Goal: Book appointment/travel/reservation

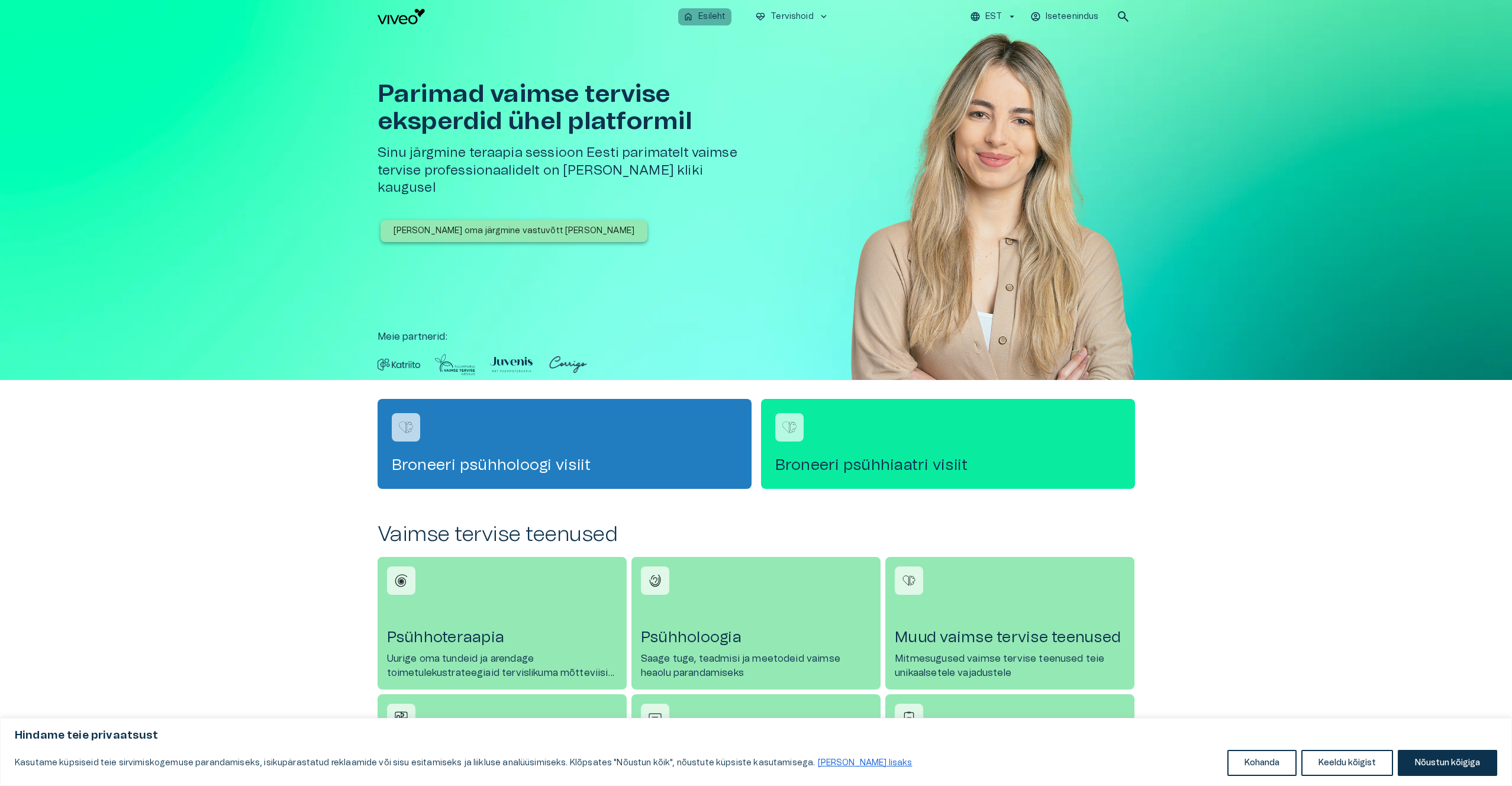
click at [708, 15] on p "Esileht" at bounding box center [712, 17] width 27 height 12
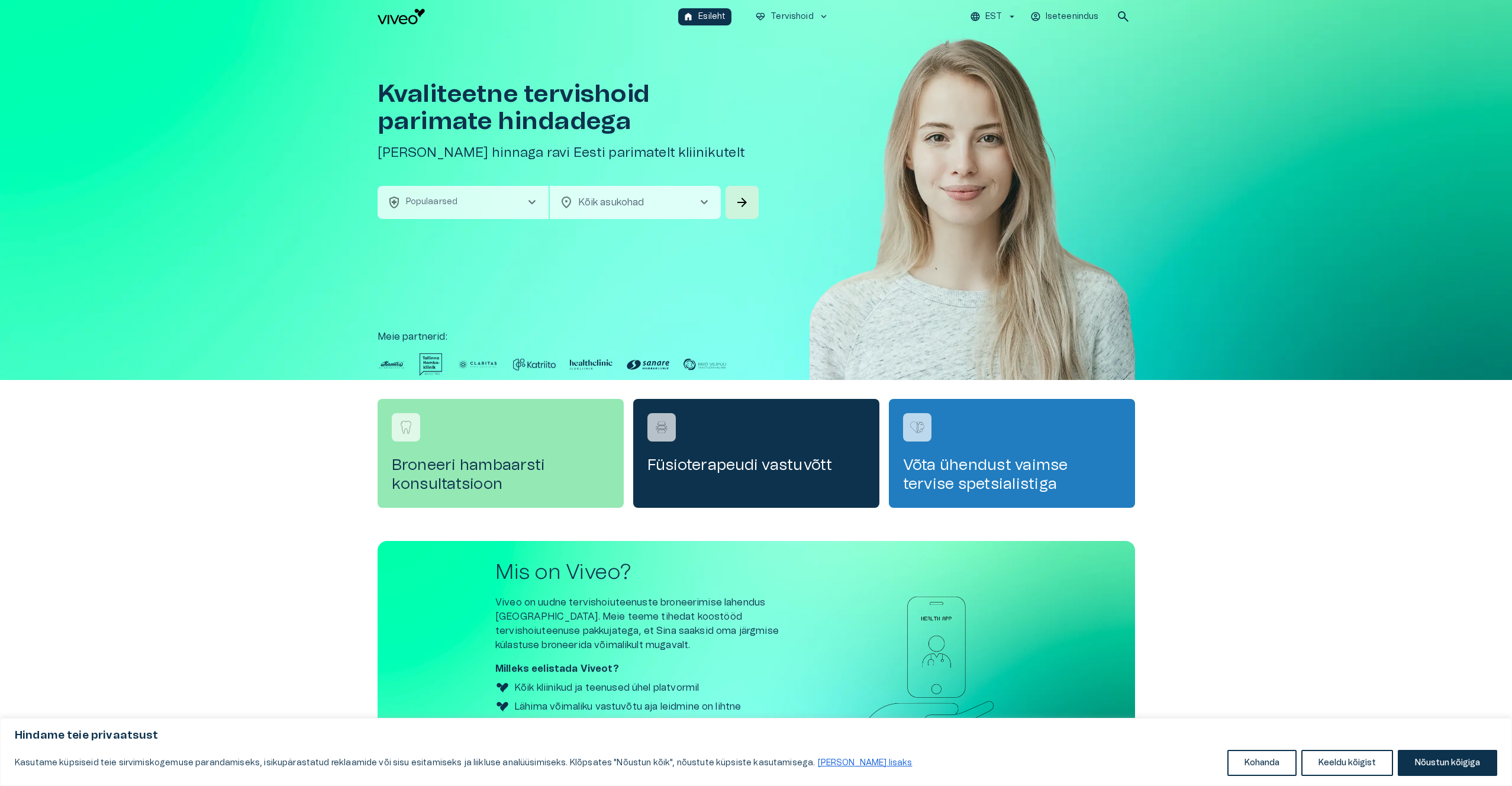
click at [444, 207] on p "Populaarsed" at bounding box center [432, 202] width 52 height 12
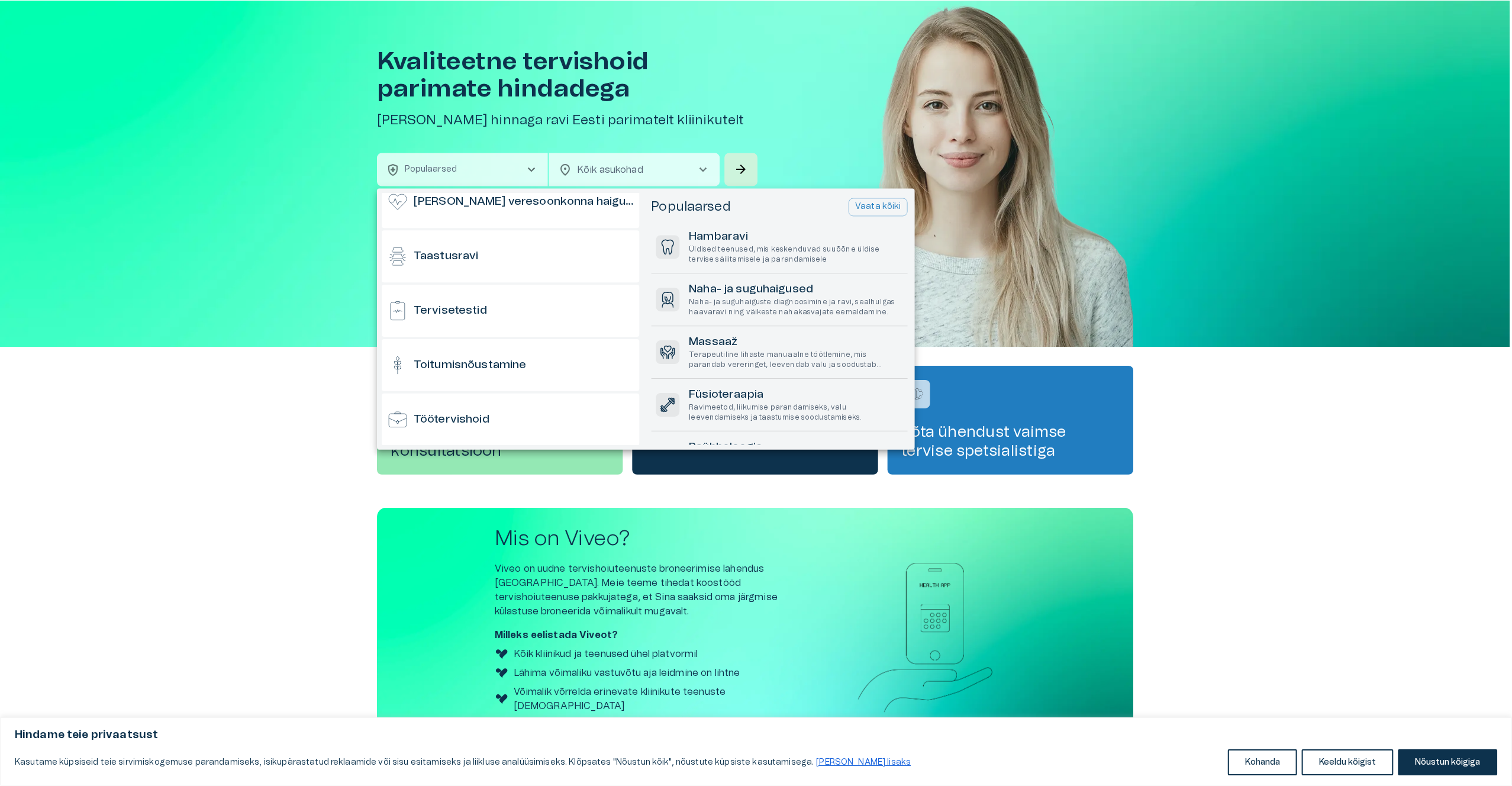
scroll to position [1166, 0]
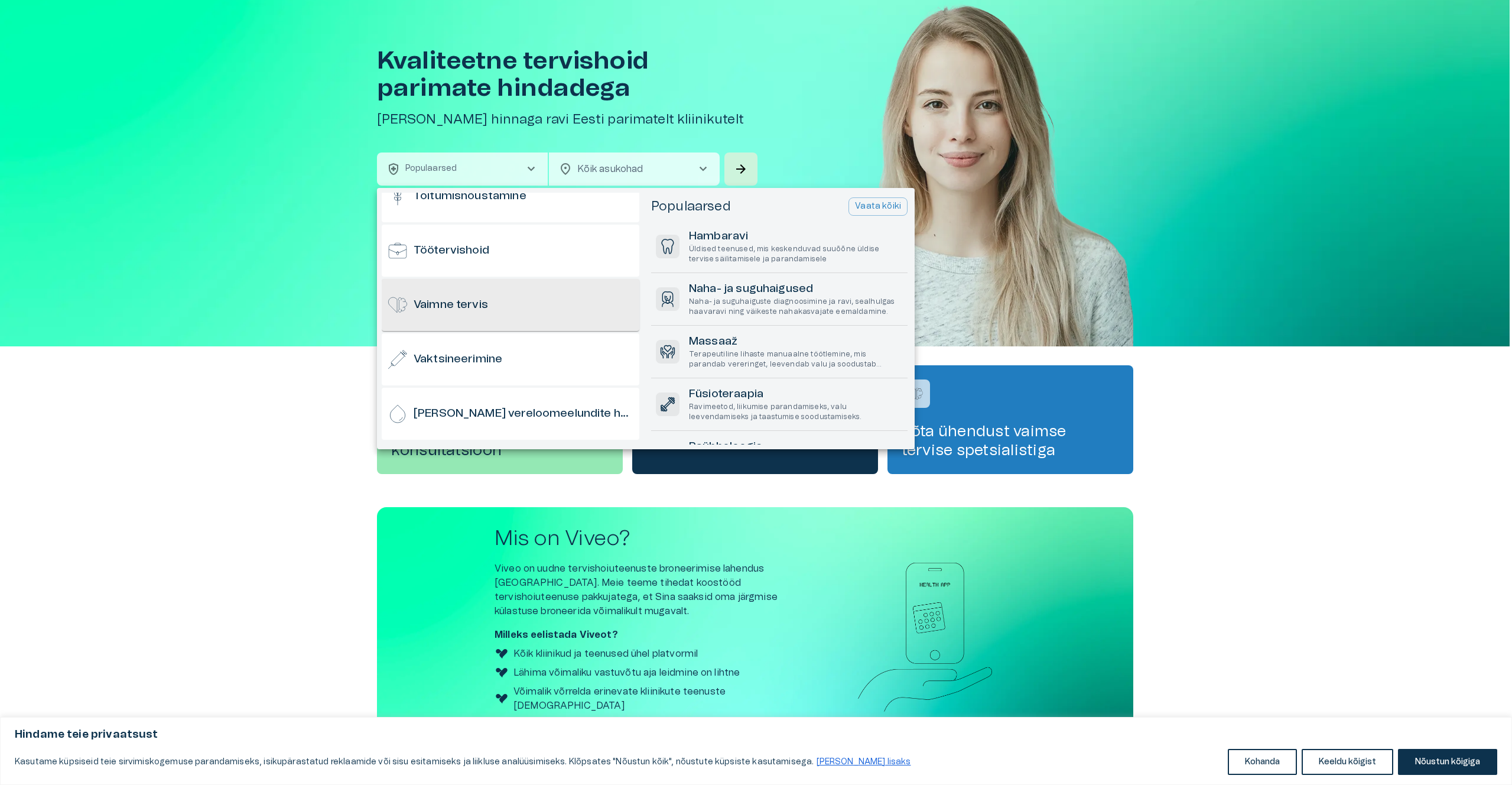
click at [490, 310] on div "Vaimne tervis" at bounding box center [510, 305] width 258 height 52
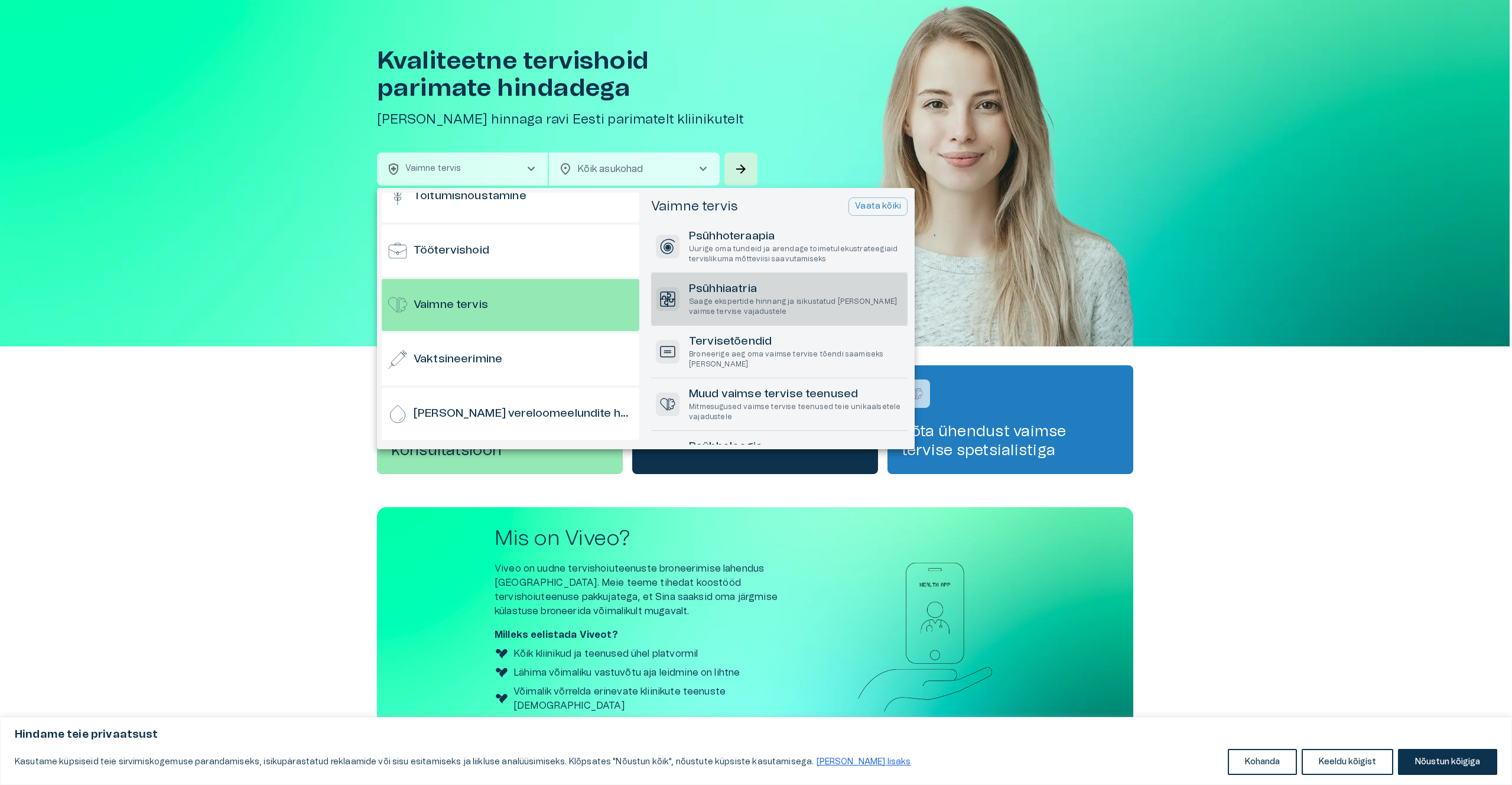
click at [762, 293] on h6 "Psühhiaatria" at bounding box center [796, 289] width 214 height 16
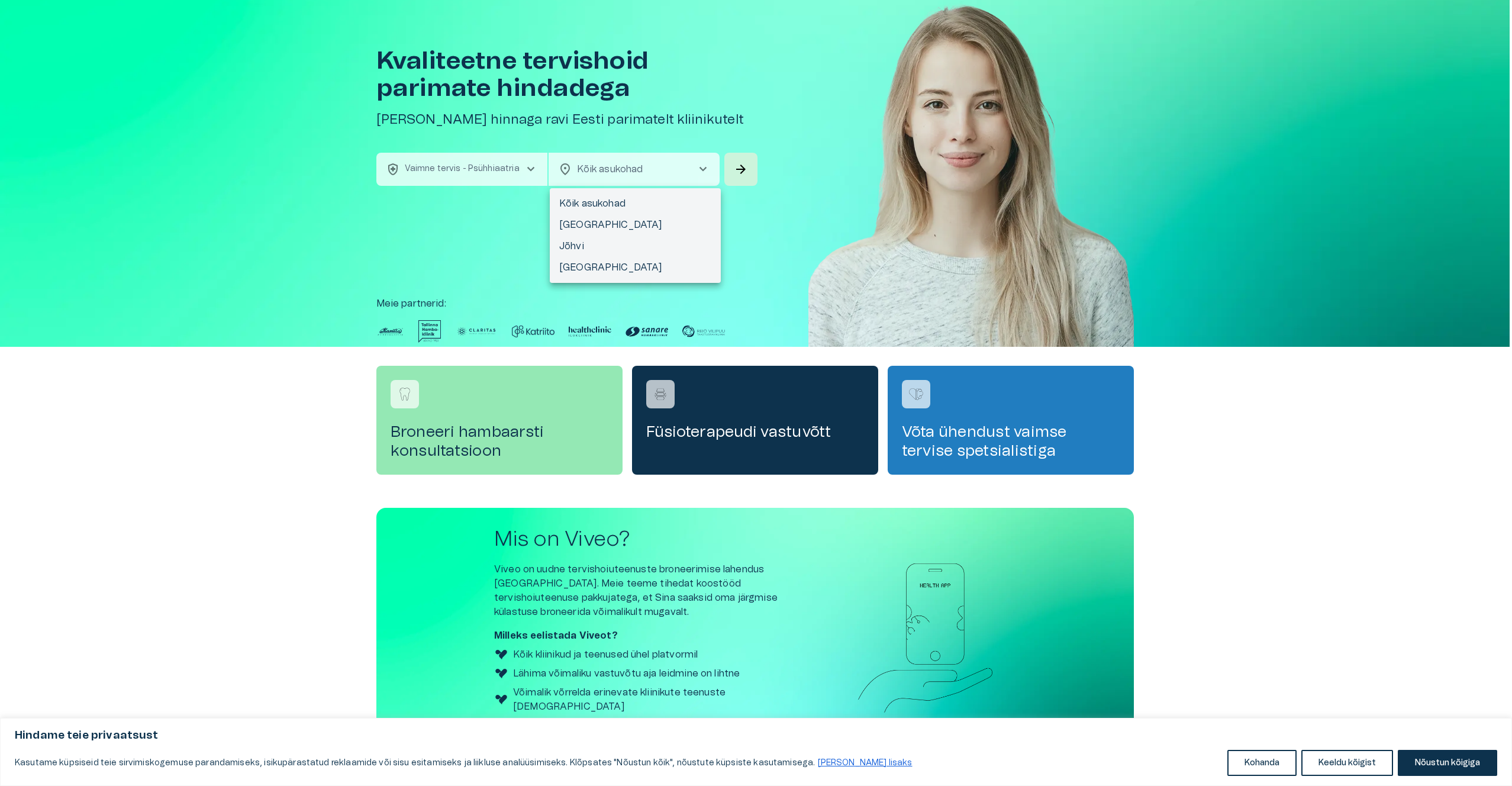
click at [690, 178] on body "Hindame teie privaatsust Kasutame küpsiseid teie sirvimiskogemuse parandamiseks…" at bounding box center [756, 360] width 1512 height 786
click at [661, 219] on li "[GEOGRAPHIC_DATA]" at bounding box center [635, 225] width 171 height 21
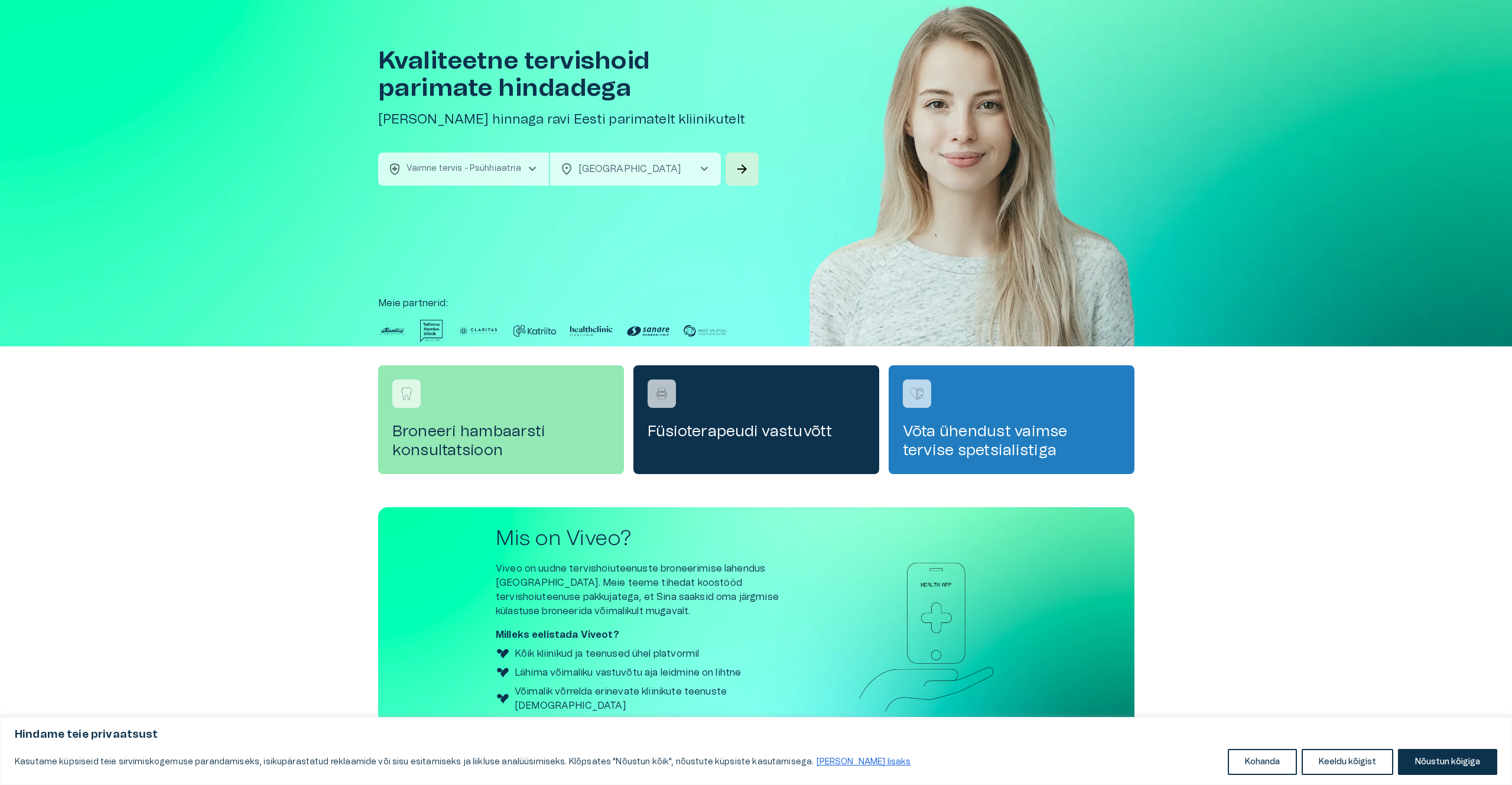
type input "**********"
click at [736, 170] on span "arrow_forward" at bounding box center [741, 169] width 14 height 14
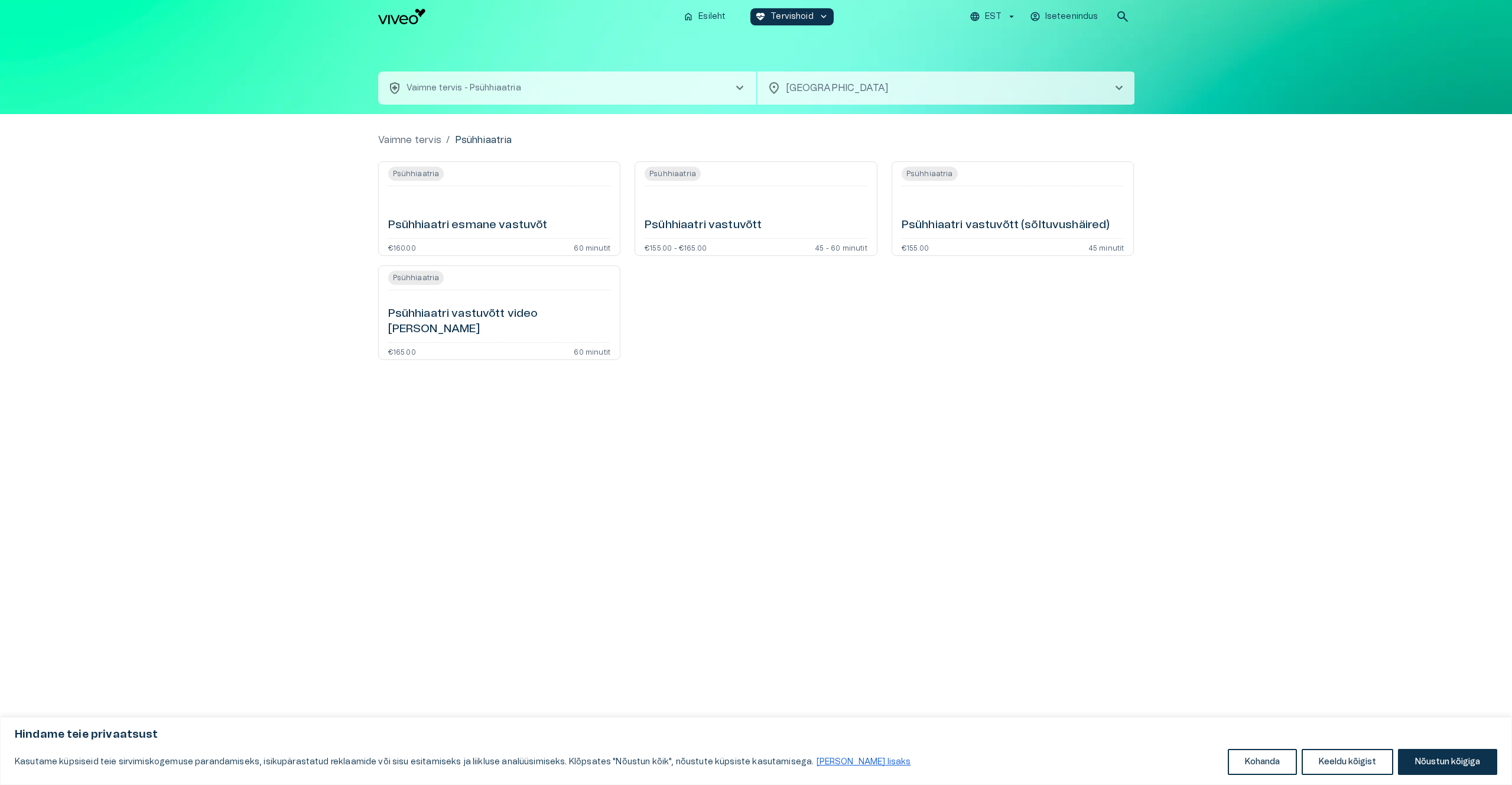
click at [528, 198] on div "Psühhiaatri esmane vastuvõt" at bounding box center [499, 212] width 223 height 42
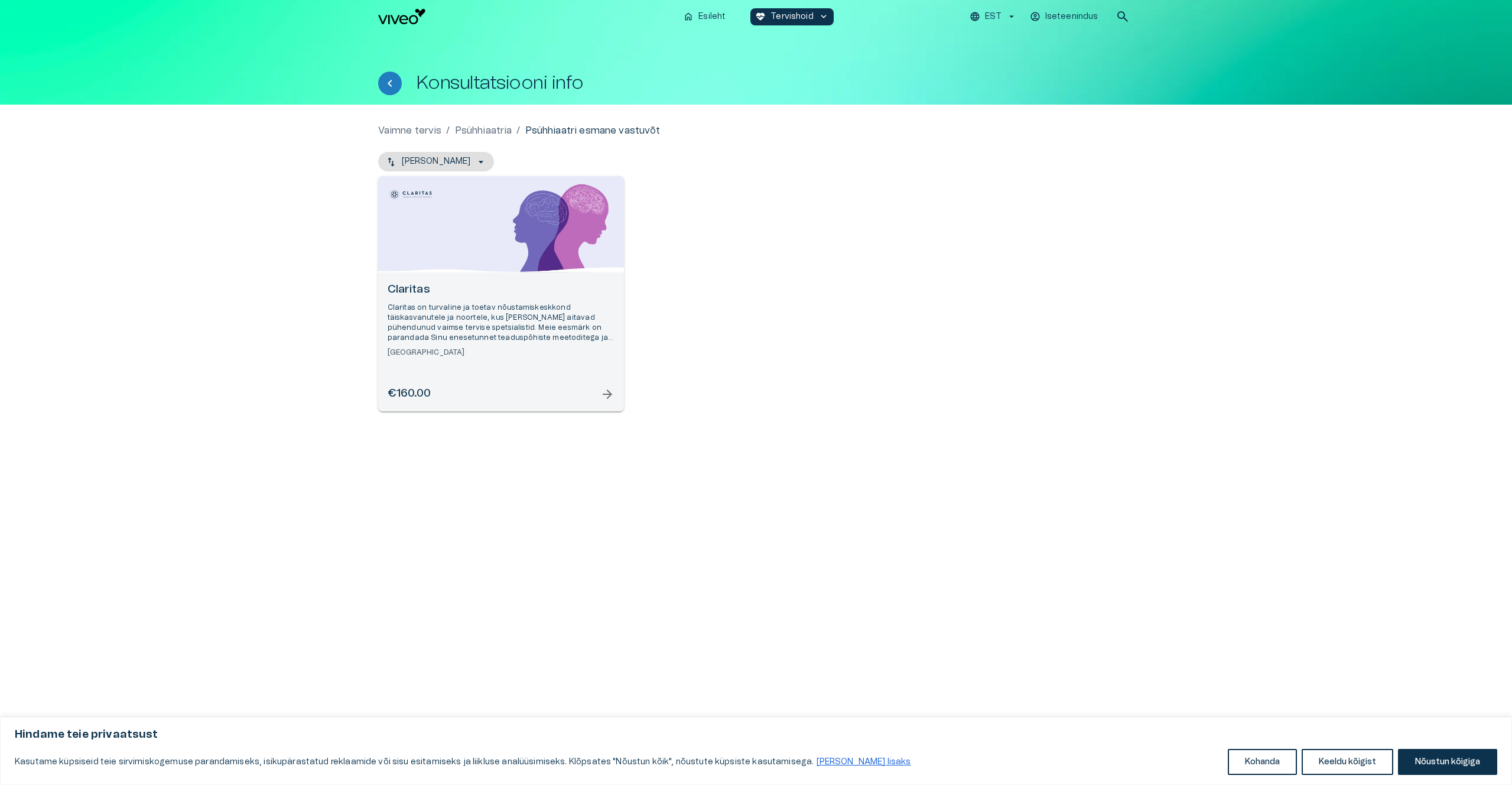
click at [546, 294] on h6 "Claritas" at bounding box center [501, 289] width 227 height 16
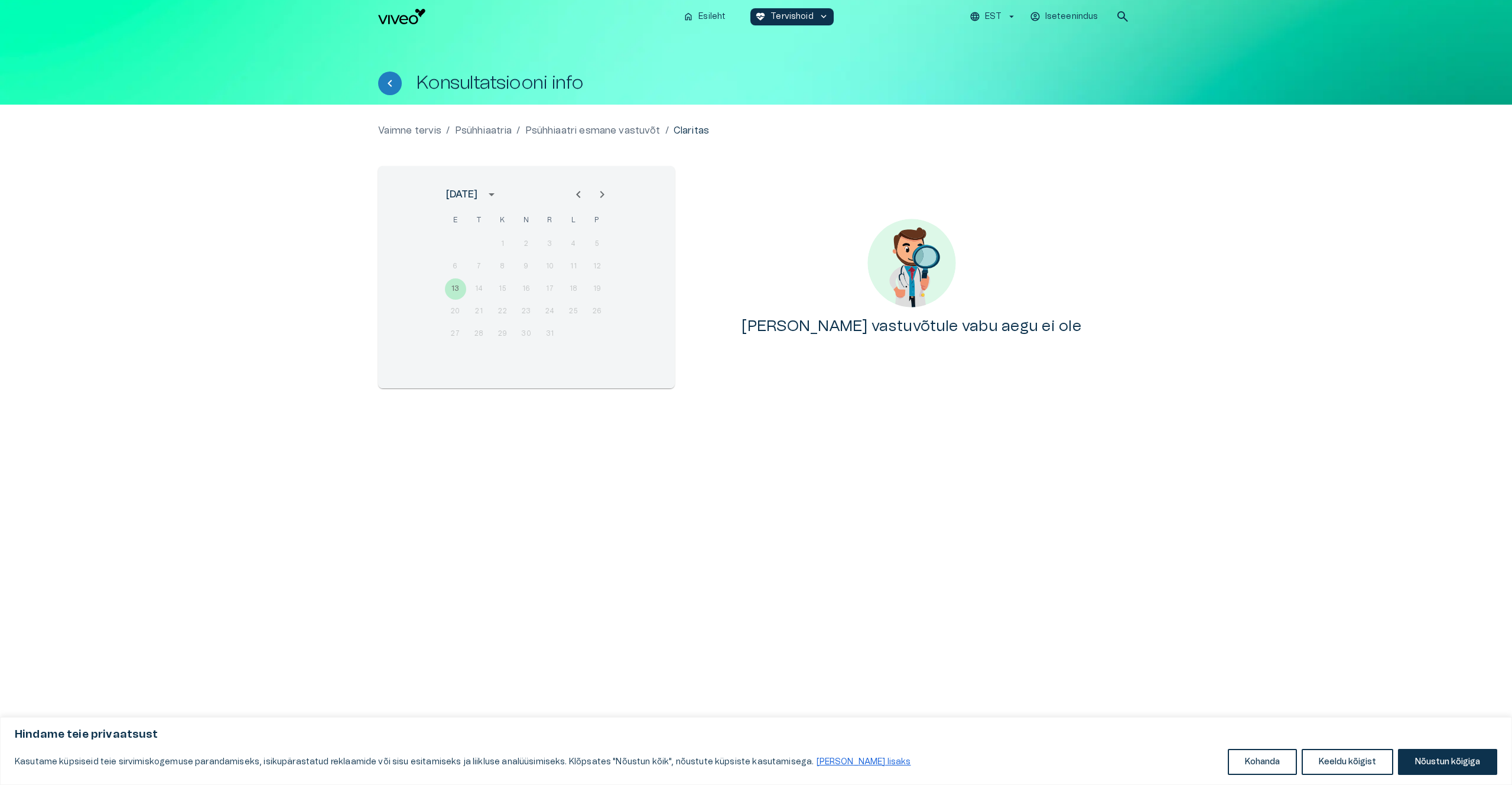
click at [480, 290] on div "13 14 15 16 17 18 19" at bounding box center [526, 289] width 189 height 21
click at [600, 192] on icon "Next month" at bounding box center [602, 194] width 14 height 14
